Goal: Task Accomplishment & Management: Use online tool/utility

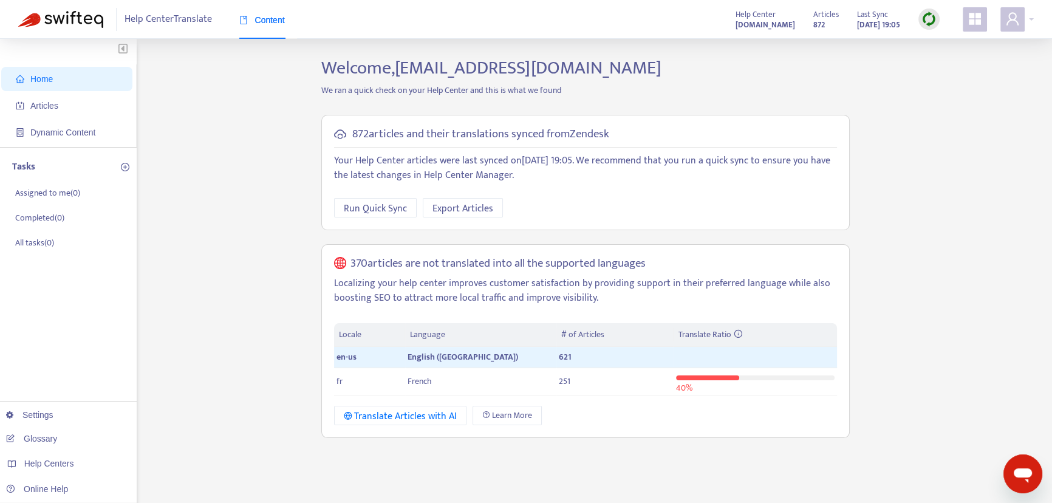
click at [933, 17] on img at bounding box center [928, 19] width 15 height 15
click at [961, 61] on link "Full Sync" at bounding box center [950, 63] width 44 height 14
click at [929, 21] on img at bounding box center [928, 19] width 15 height 15
click at [957, 61] on link "Full Sync" at bounding box center [950, 63] width 44 height 14
click at [930, 21] on img at bounding box center [928, 19] width 15 height 15
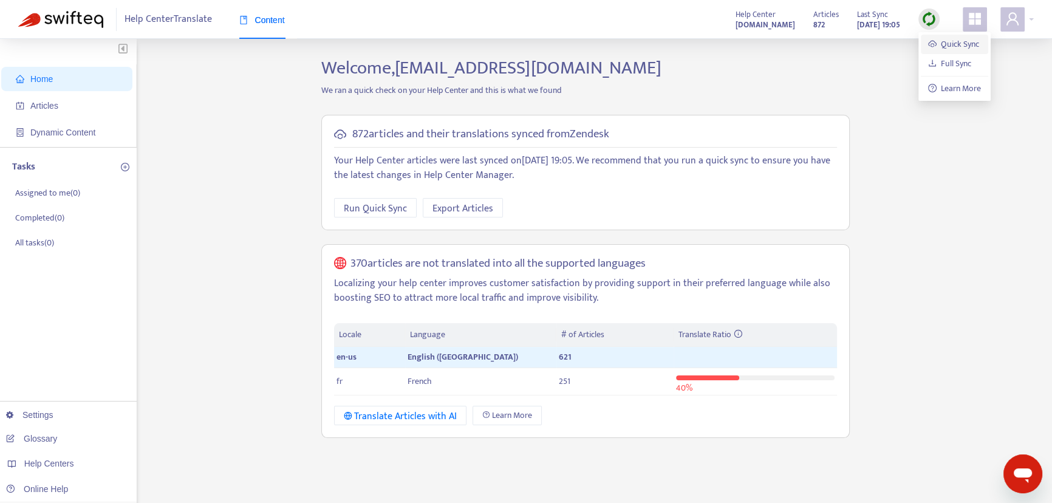
click at [949, 42] on link "Quick Sync" at bounding box center [954, 44] width 52 height 14
click at [927, 16] on img at bounding box center [928, 19] width 15 height 15
click at [944, 63] on link "Full Sync" at bounding box center [950, 63] width 44 height 14
click at [35, 414] on link "Settings" at bounding box center [29, 415] width 47 height 10
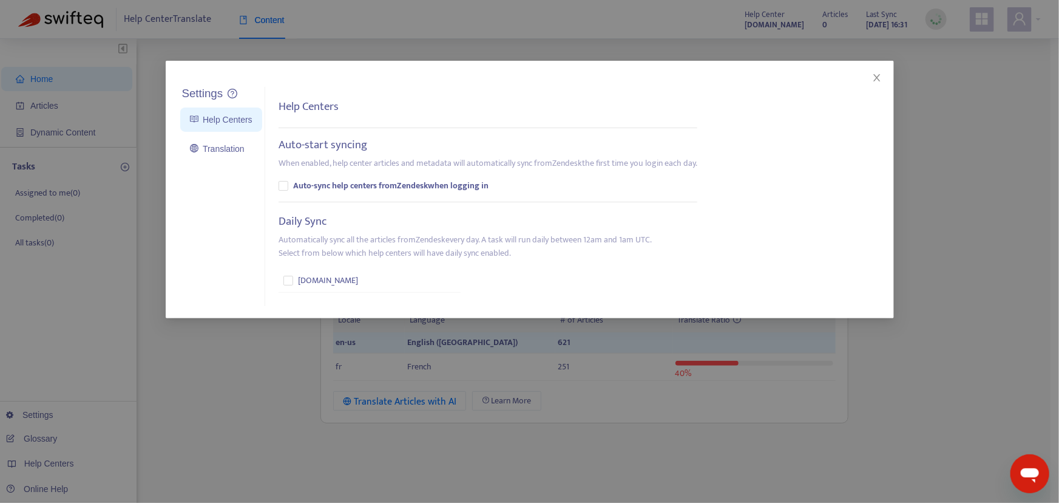
click at [874, 75] on icon "close" at bounding box center [877, 78] width 10 height 10
